Goal: Information Seeking & Learning: Learn about a topic

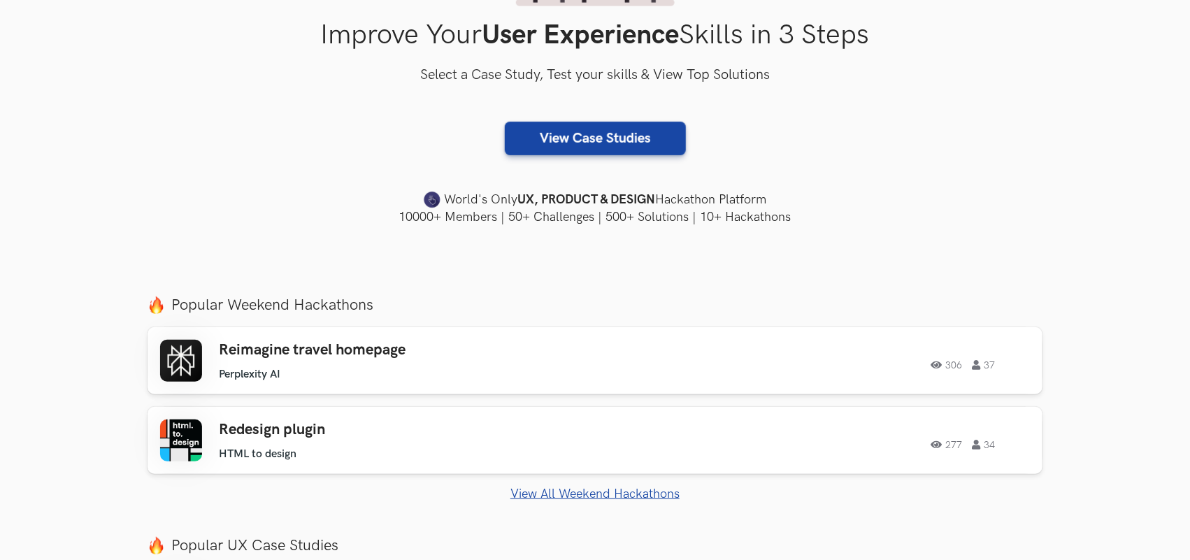
scroll to position [262, 0]
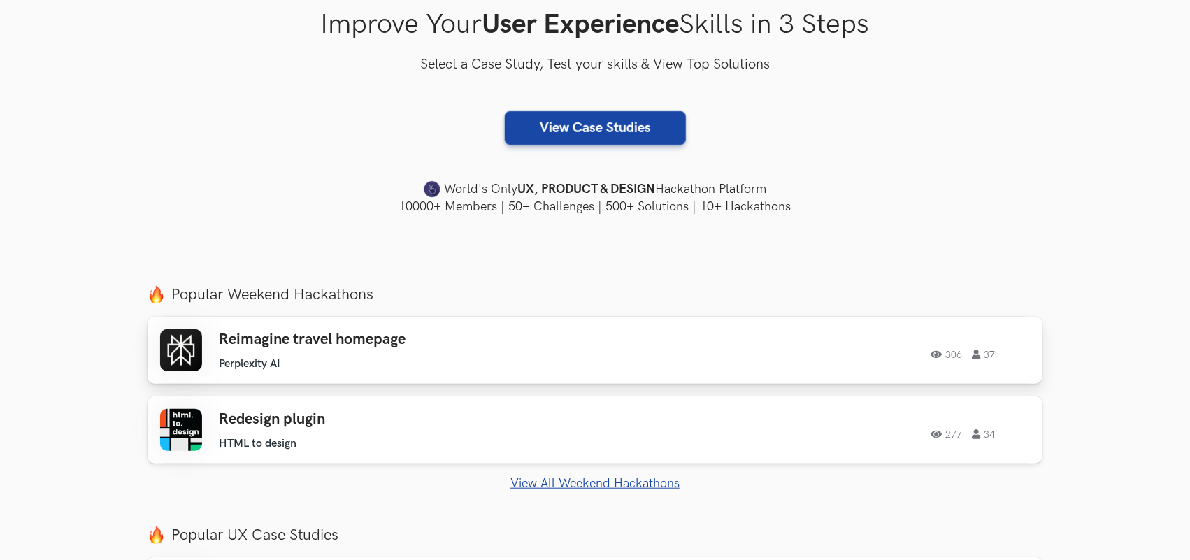
click at [339, 346] on h3 "Reimagine travel homepage" at bounding box center [417, 340] width 397 height 18
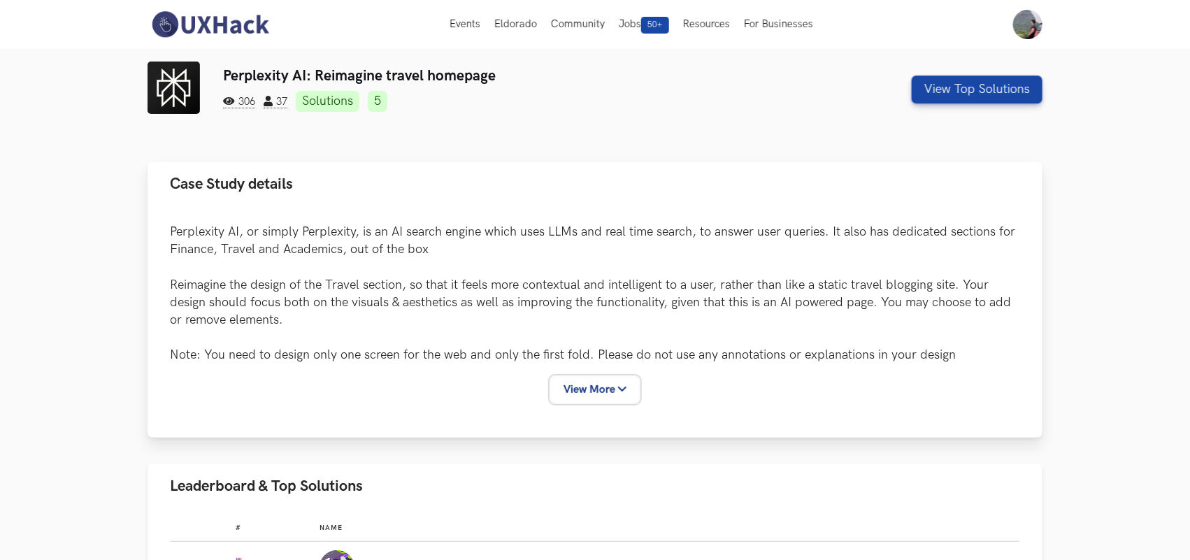
click at [580, 387] on button "View More" at bounding box center [595, 390] width 88 height 26
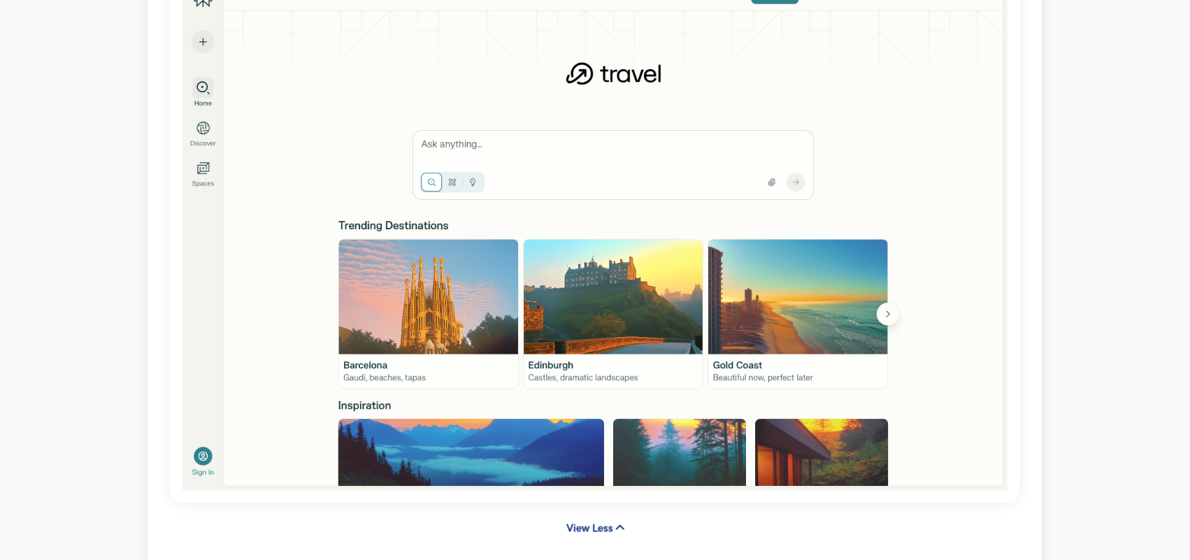
scroll to position [437, 0]
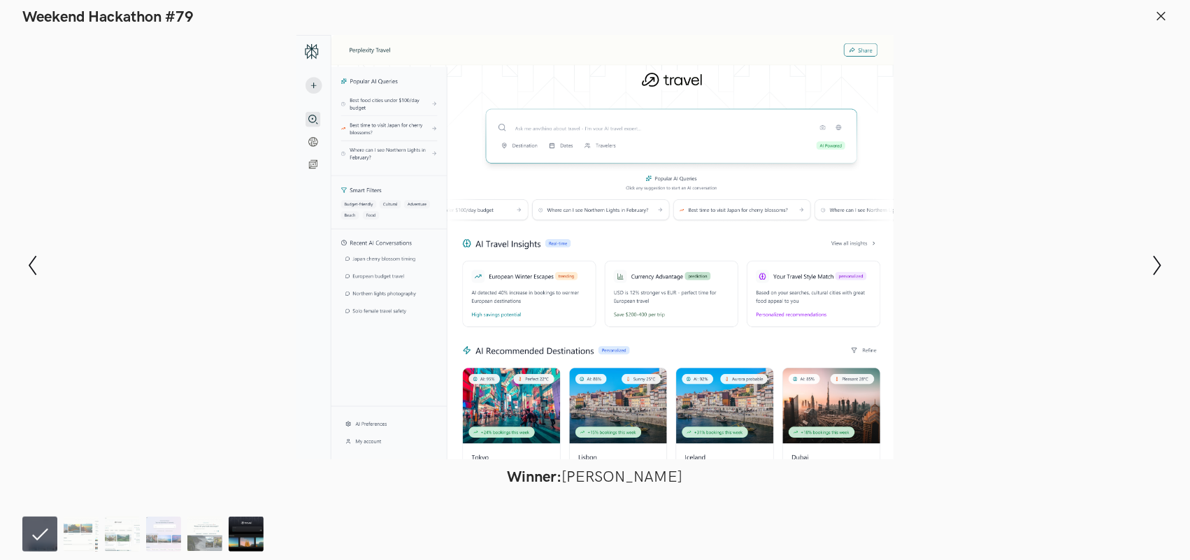
click at [243, 535] on img at bounding box center [246, 534] width 35 height 35
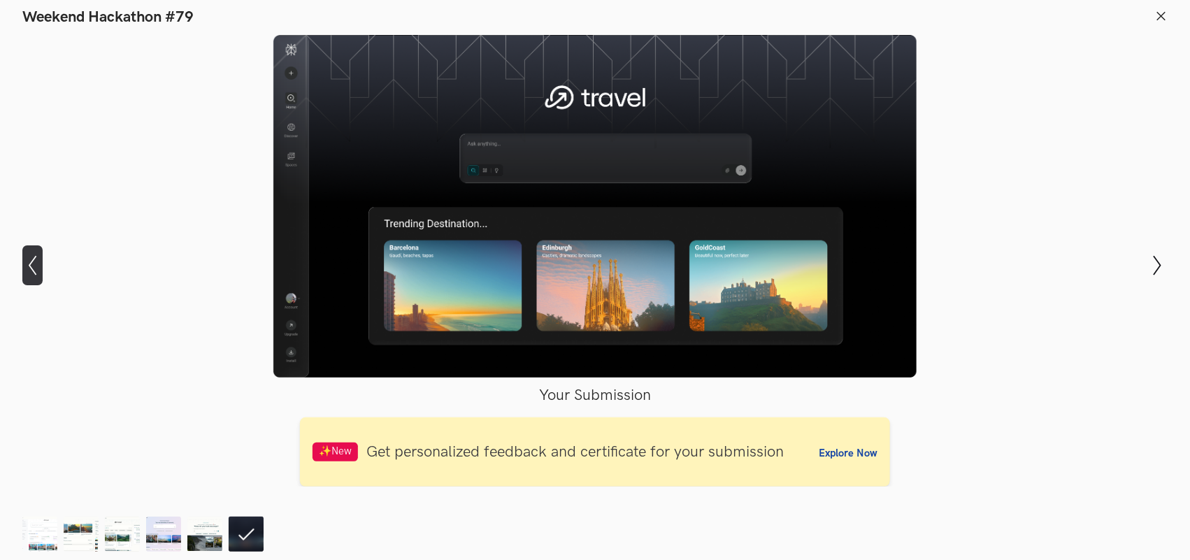
click at [32, 268] on icon "Show previous slide" at bounding box center [32, 265] width 20 height 20
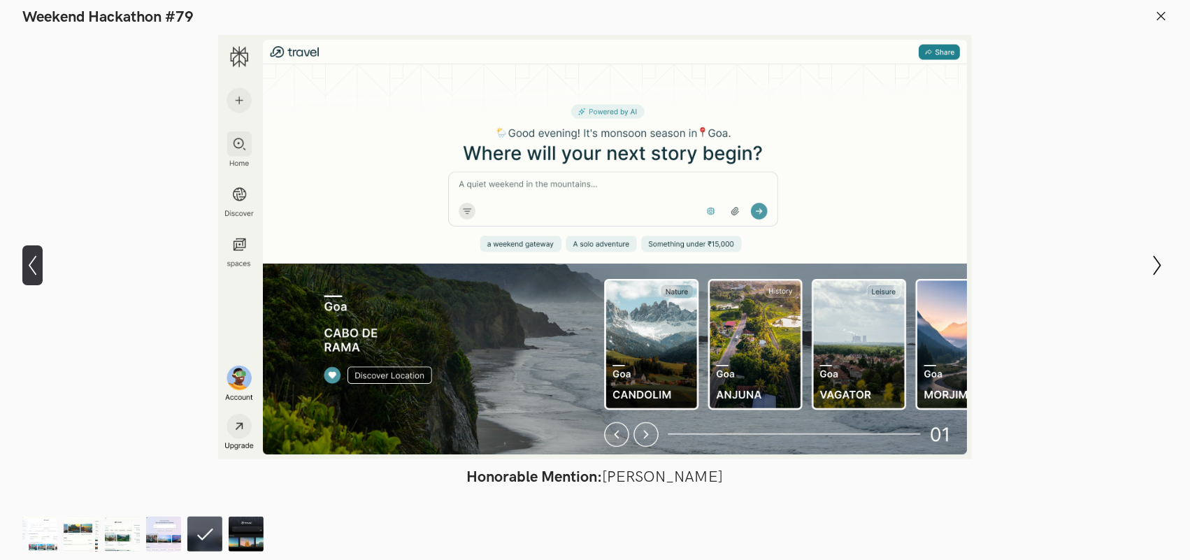
scroll to position [952, 0]
click at [32, 268] on icon "Show previous slide" at bounding box center [32, 265] width 20 height 20
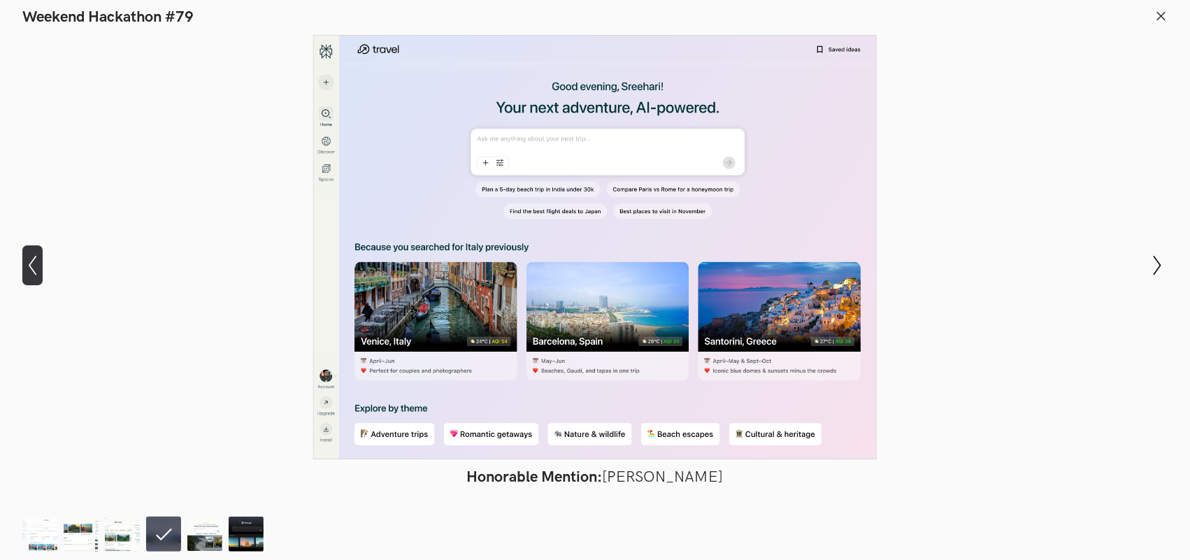
click at [32, 268] on icon "Show previous slide" at bounding box center [32, 265] width 20 height 20
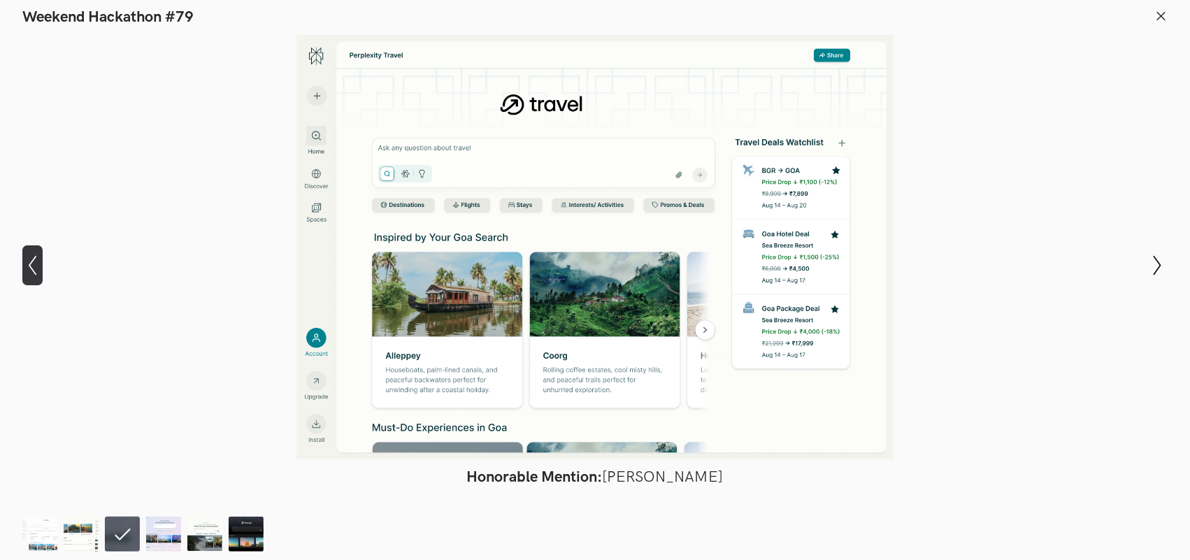
click at [32, 268] on icon "Show previous slide" at bounding box center [32, 265] width 20 height 20
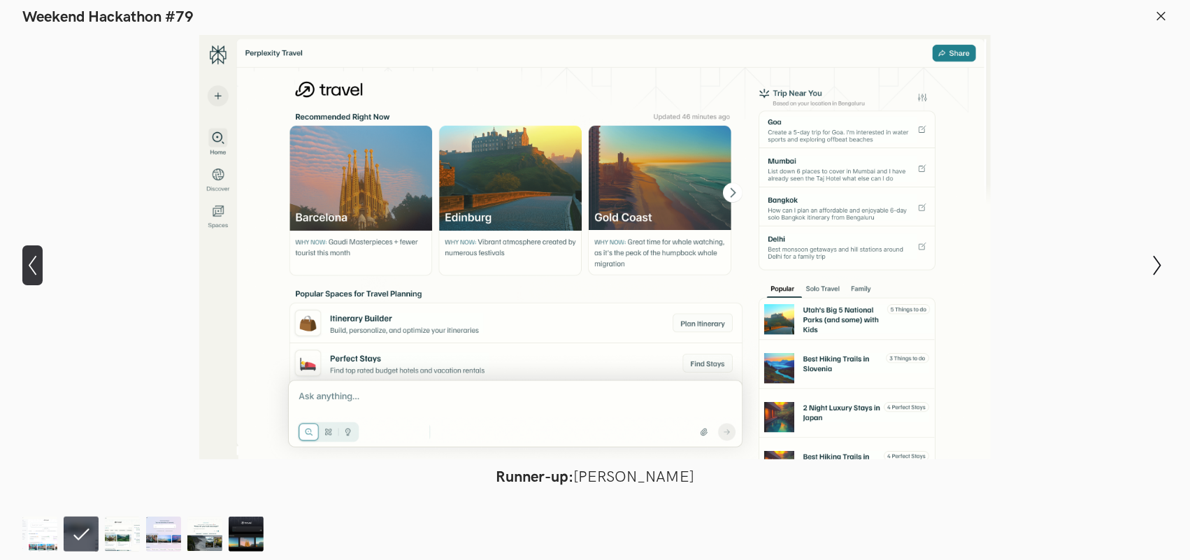
click at [32, 268] on icon "Show previous slide" at bounding box center [32, 265] width 20 height 20
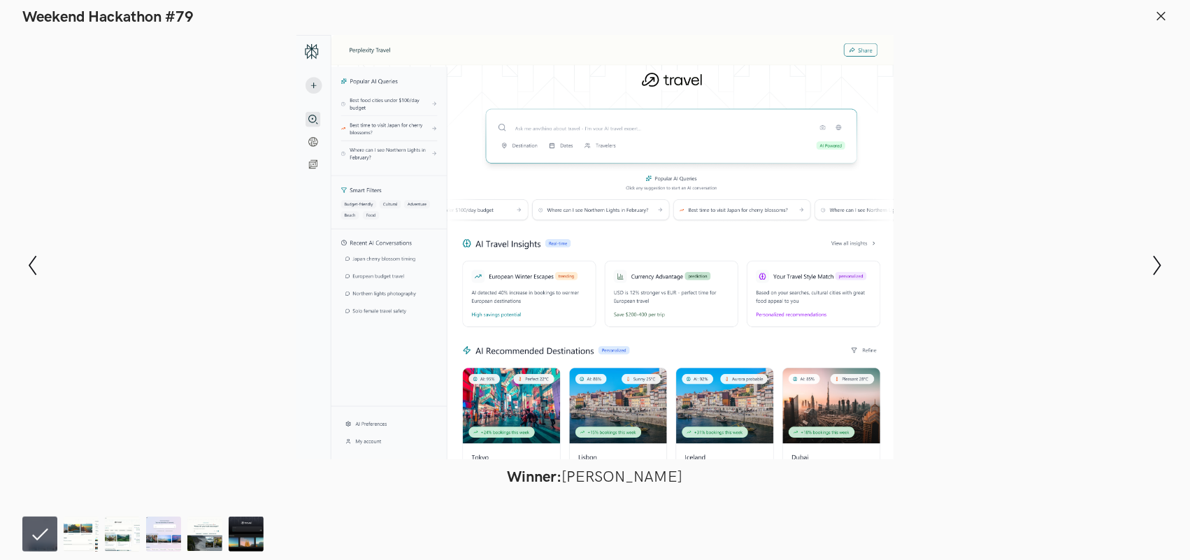
click at [1166, 11] on icon at bounding box center [1161, 16] width 13 height 13
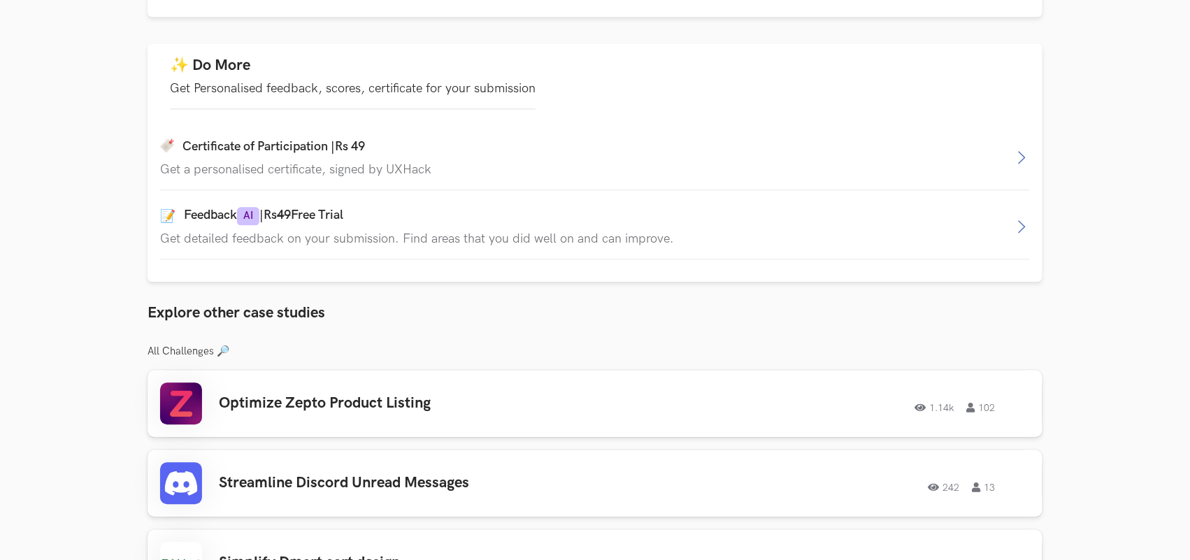
scroll to position [1652, 0]
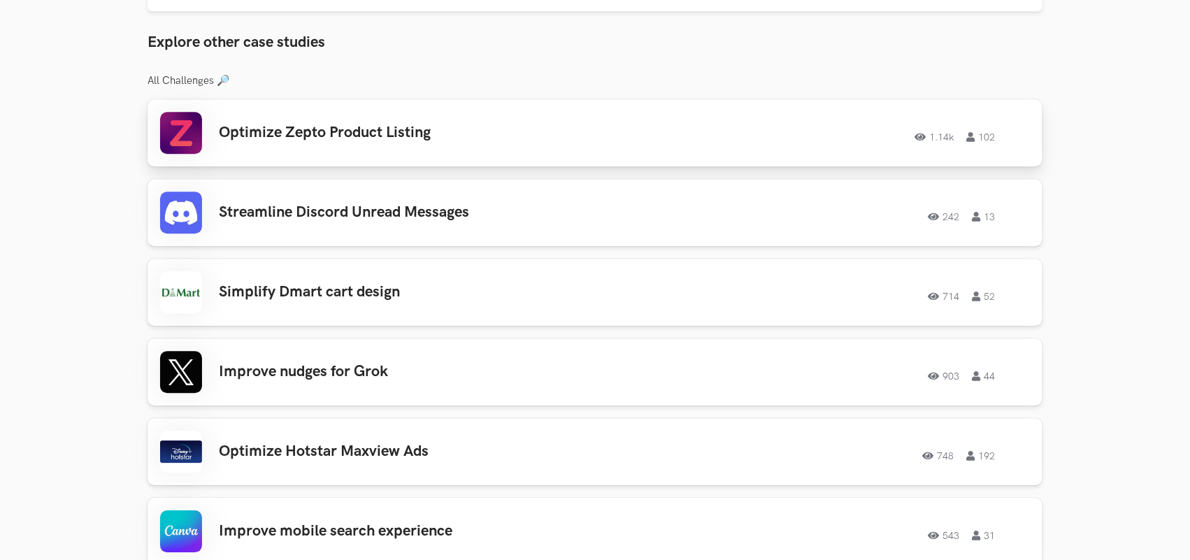
click at [401, 162] on link "Optimize Zepto Product Listing 1.14k 102 1.14k 102" at bounding box center [595, 132] width 895 height 67
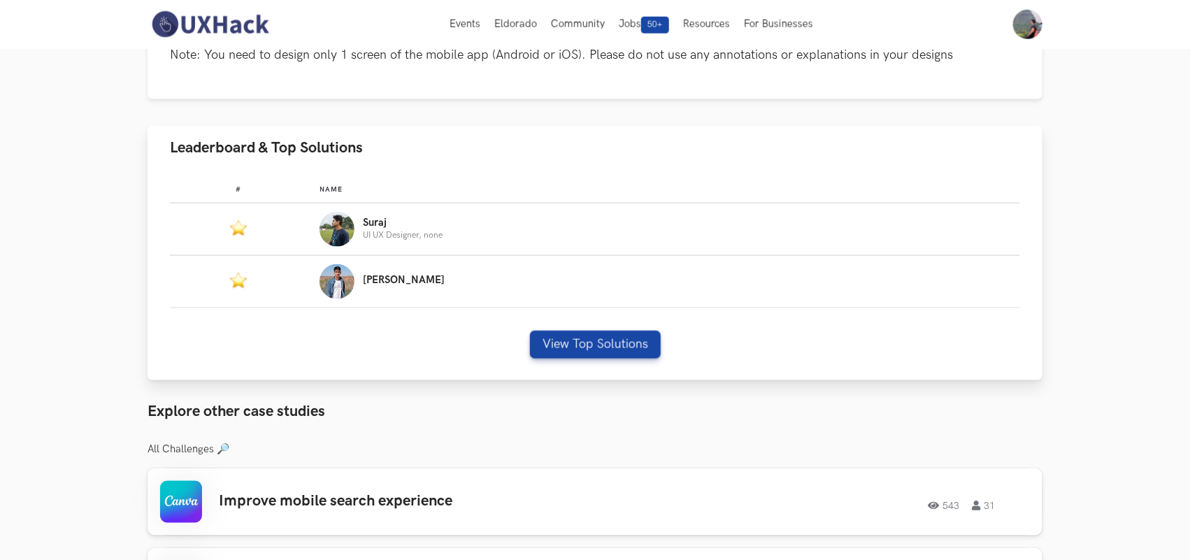
scroll to position [699, 0]
click at [620, 346] on button "View Top Solutions" at bounding box center [595, 346] width 131 height 28
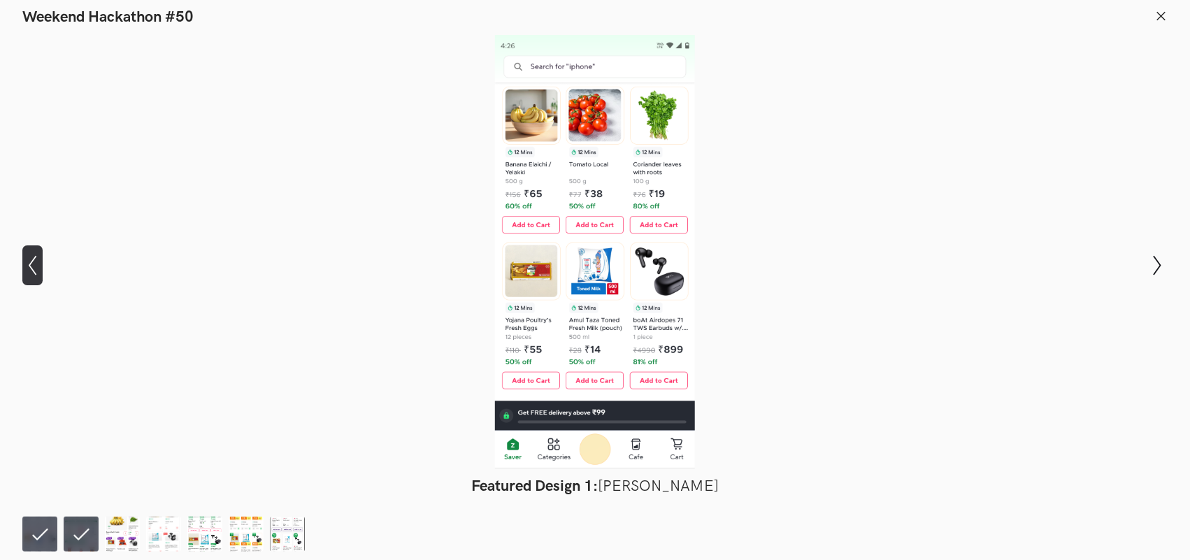
click at [33, 266] on icon "Show previous slide" at bounding box center [32, 265] width 20 height 20
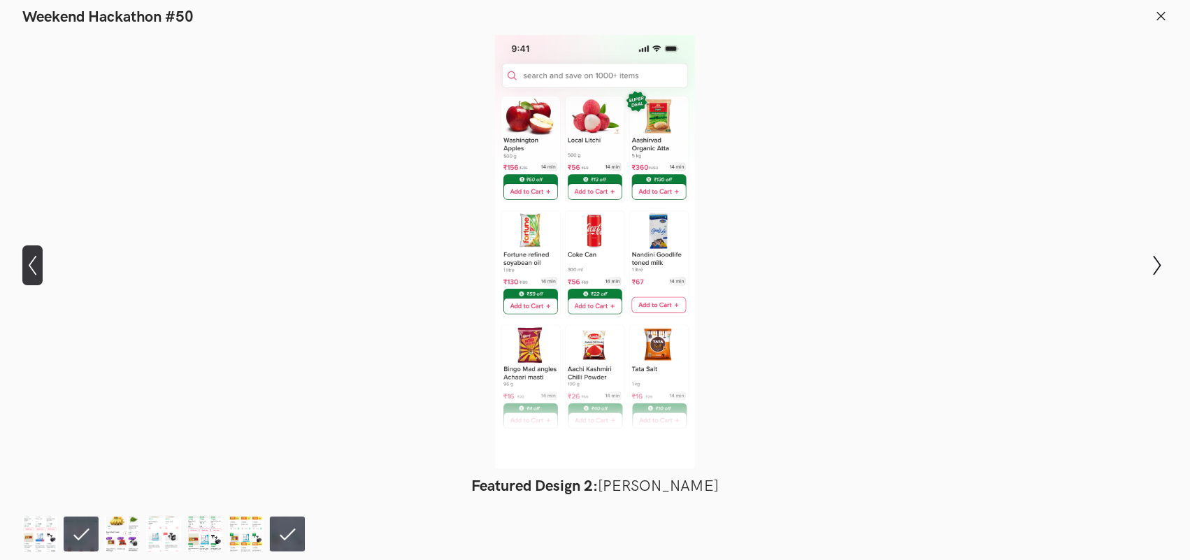
click at [33, 266] on icon "Show previous slide" at bounding box center [32, 265] width 20 height 20
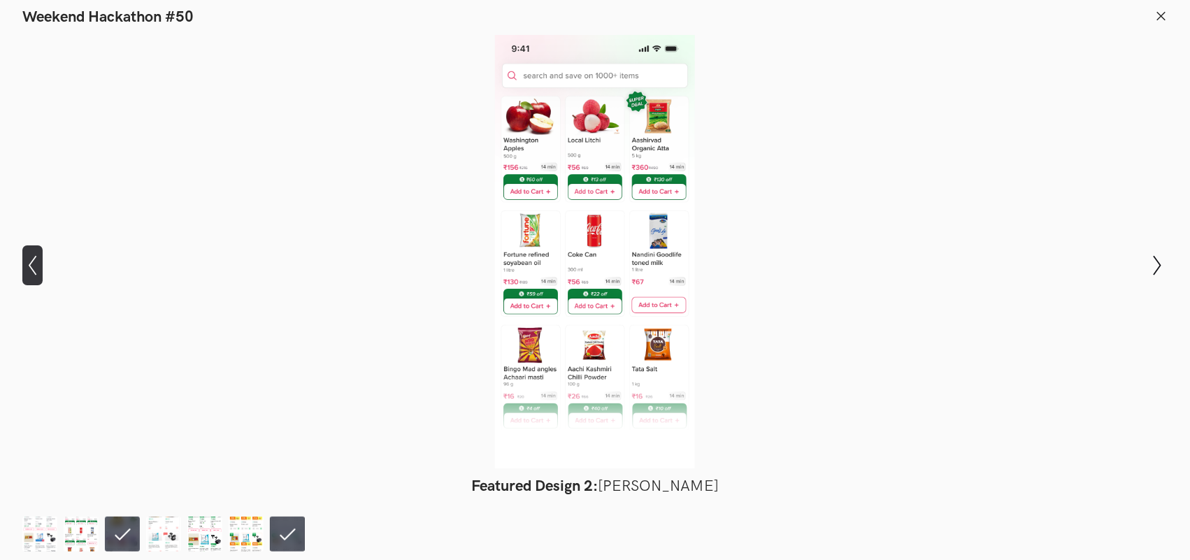
click at [33, 266] on icon "Show previous slide" at bounding box center [32, 265] width 20 height 20
click at [115, 536] on img at bounding box center [122, 534] width 35 height 35
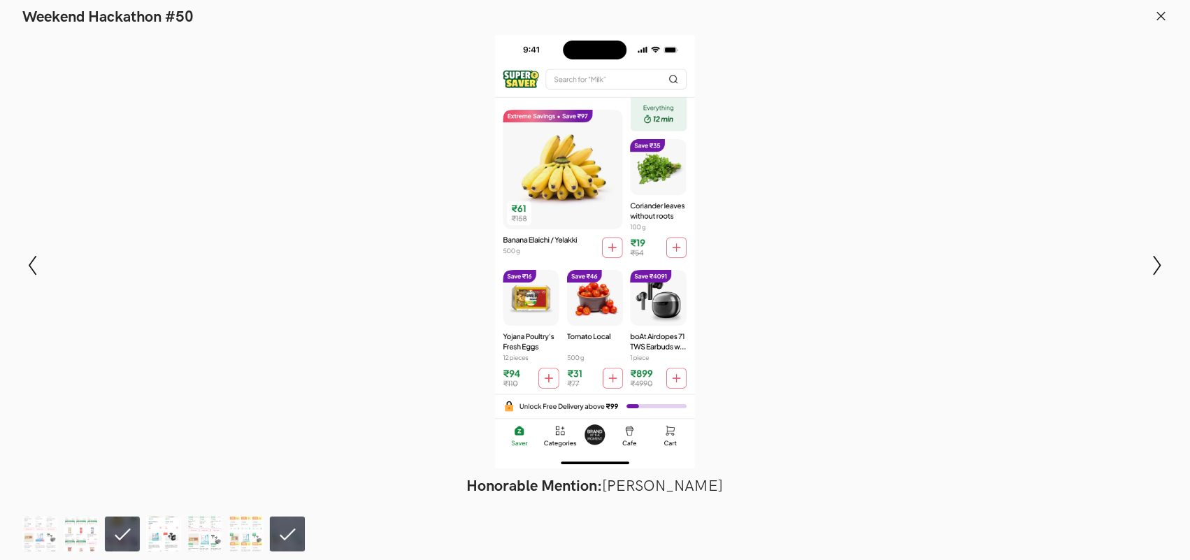
click at [156, 532] on img at bounding box center [163, 534] width 35 height 35
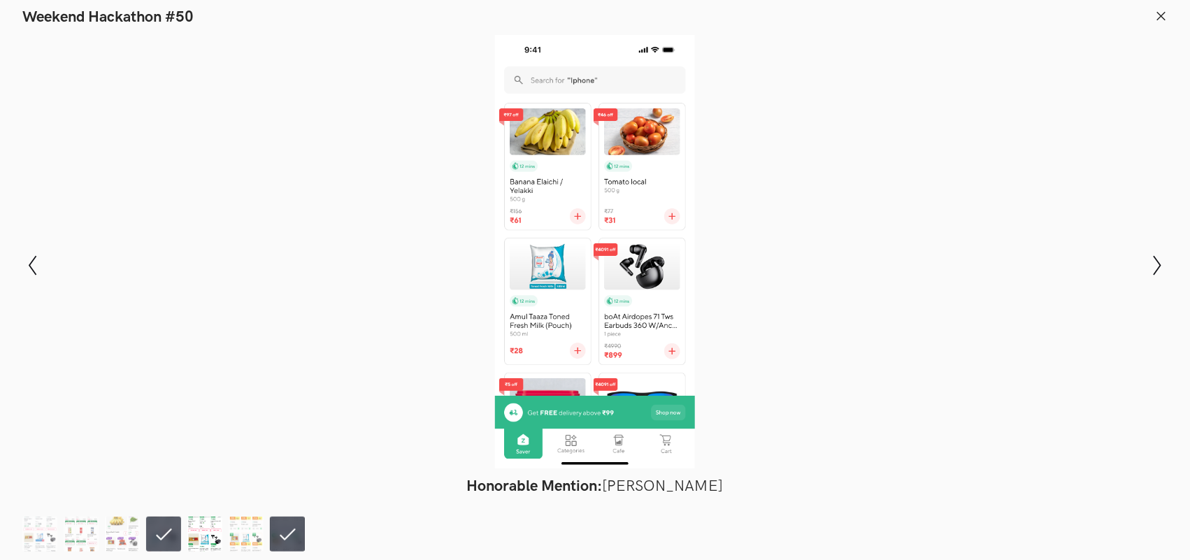
click at [189, 530] on img at bounding box center [204, 534] width 35 height 35
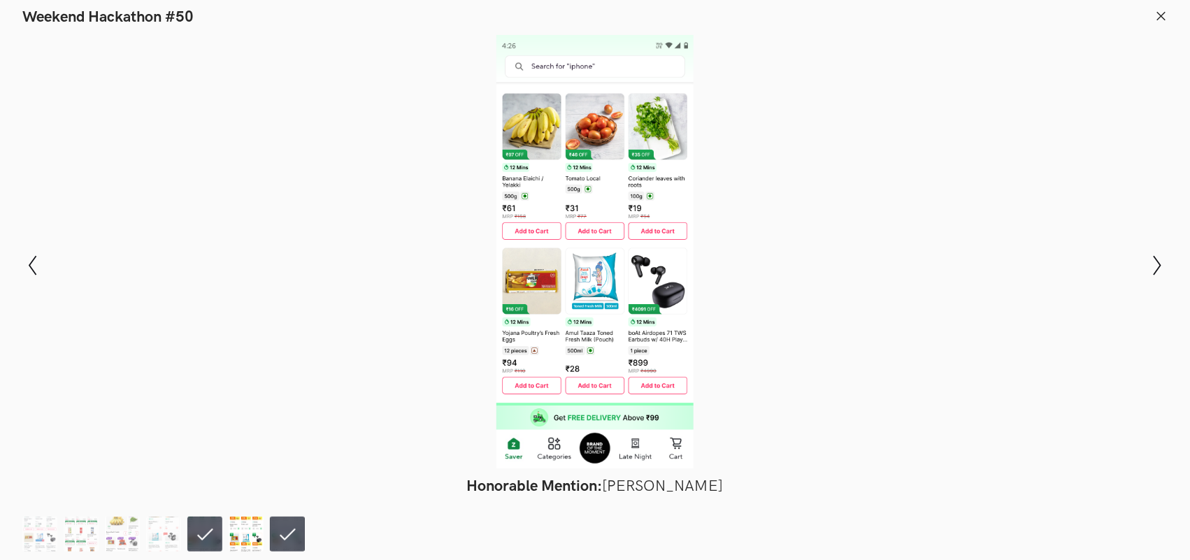
click at [229, 530] on img at bounding box center [246, 534] width 35 height 35
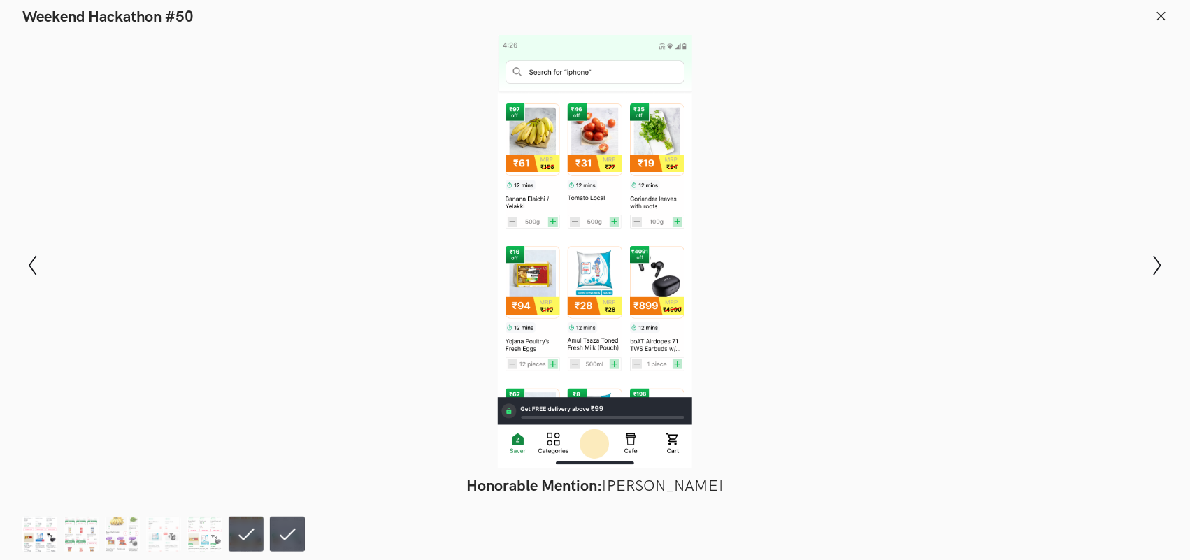
click at [25, 533] on img at bounding box center [39, 534] width 35 height 35
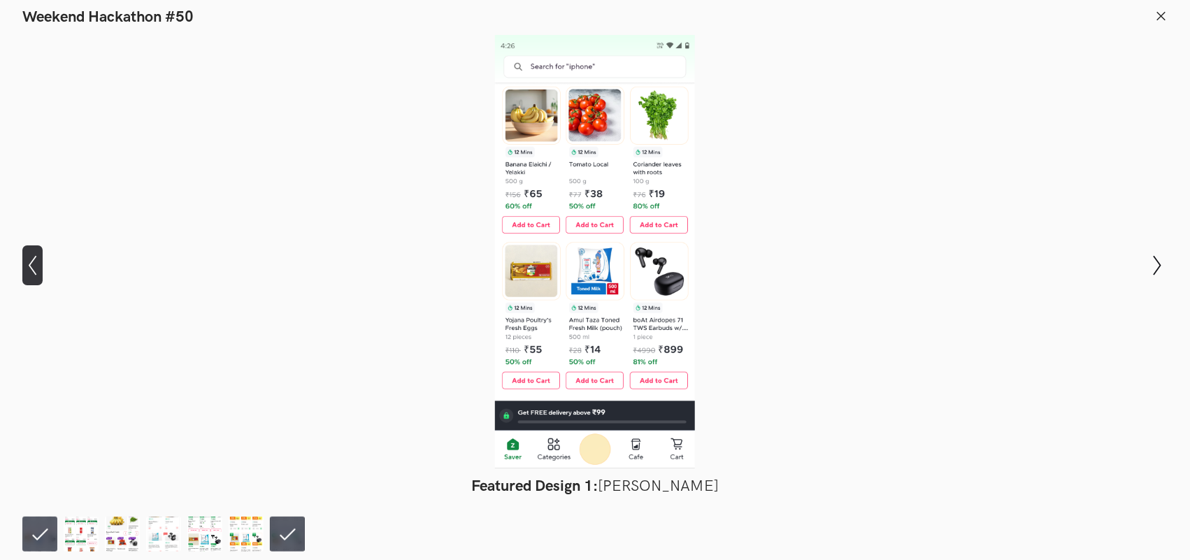
click at [34, 263] on icon "Show previous slide" at bounding box center [32, 265] width 20 height 20
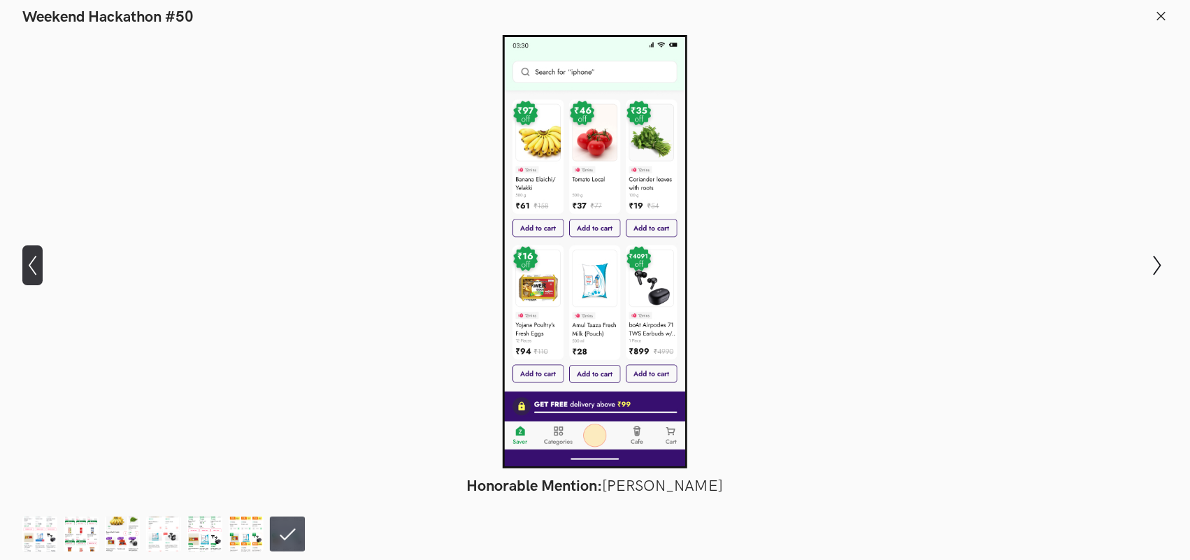
click at [34, 263] on icon "Show previous slide" at bounding box center [32, 265] width 20 height 20
click at [34, 264] on icon "Show previous slide" at bounding box center [32, 265] width 20 height 20
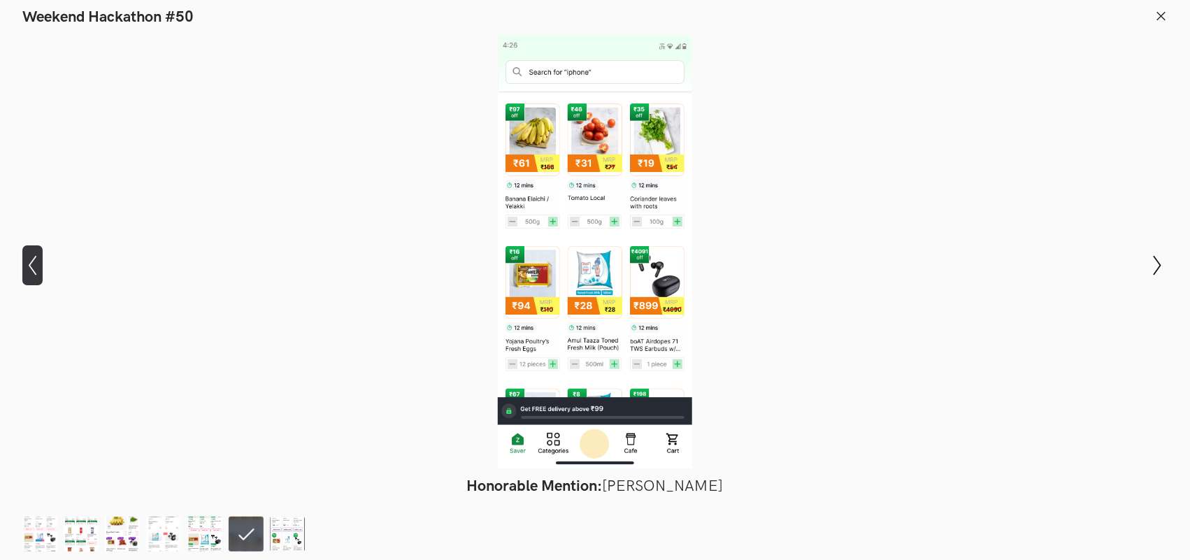
click at [34, 264] on icon "Show previous slide" at bounding box center [32, 265] width 20 height 20
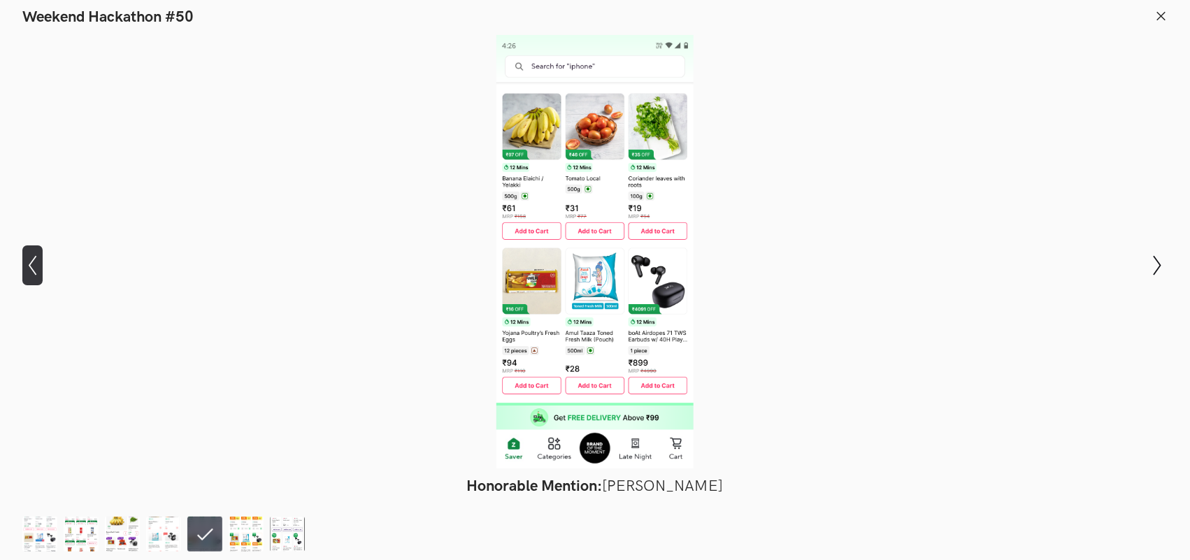
click at [34, 264] on icon "Show previous slide" at bounding box center [32, 265] width 20 height 20
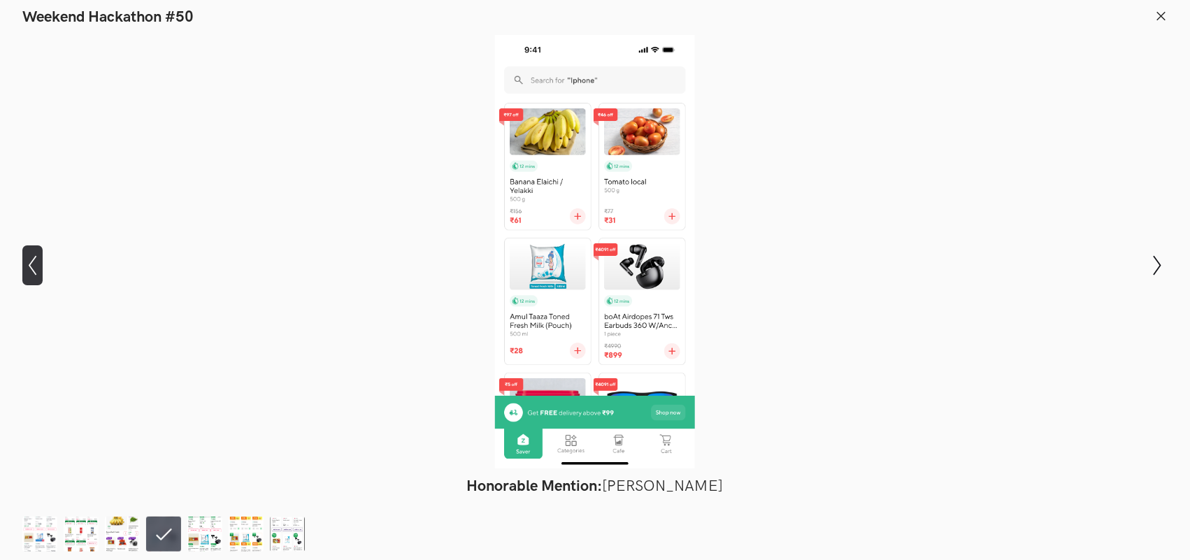
click at [34, 266] on icon "Show previous slide" at bounding box center [32, 265] width 20 height 20
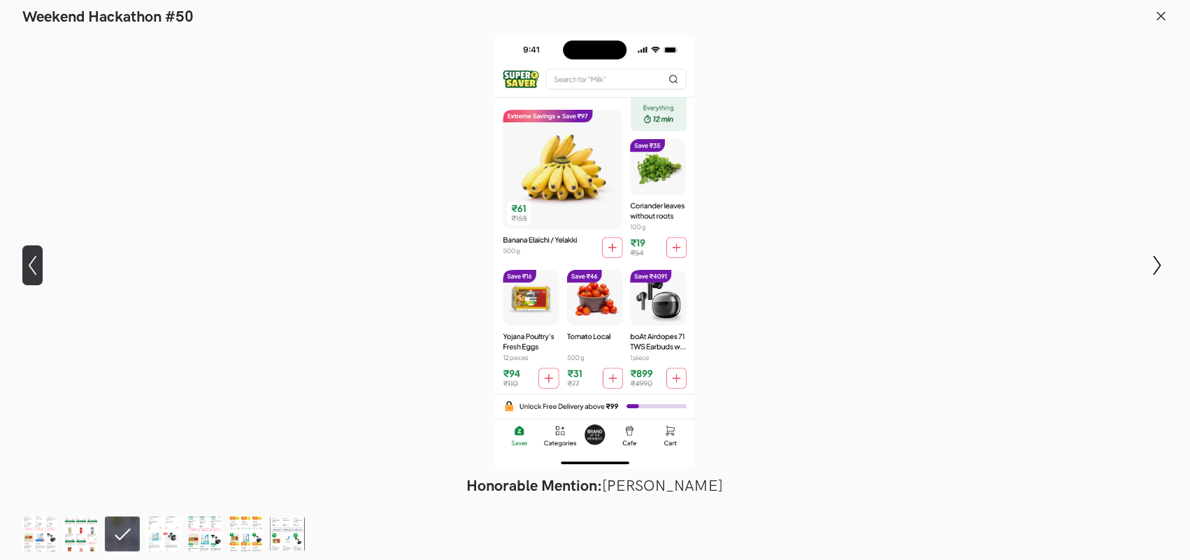
click at [34, 266] on icon "Show previous slide" at bounding box center [32, 265] width 20 height 20
